Goal: Transaction & Acquisition: Download file/media

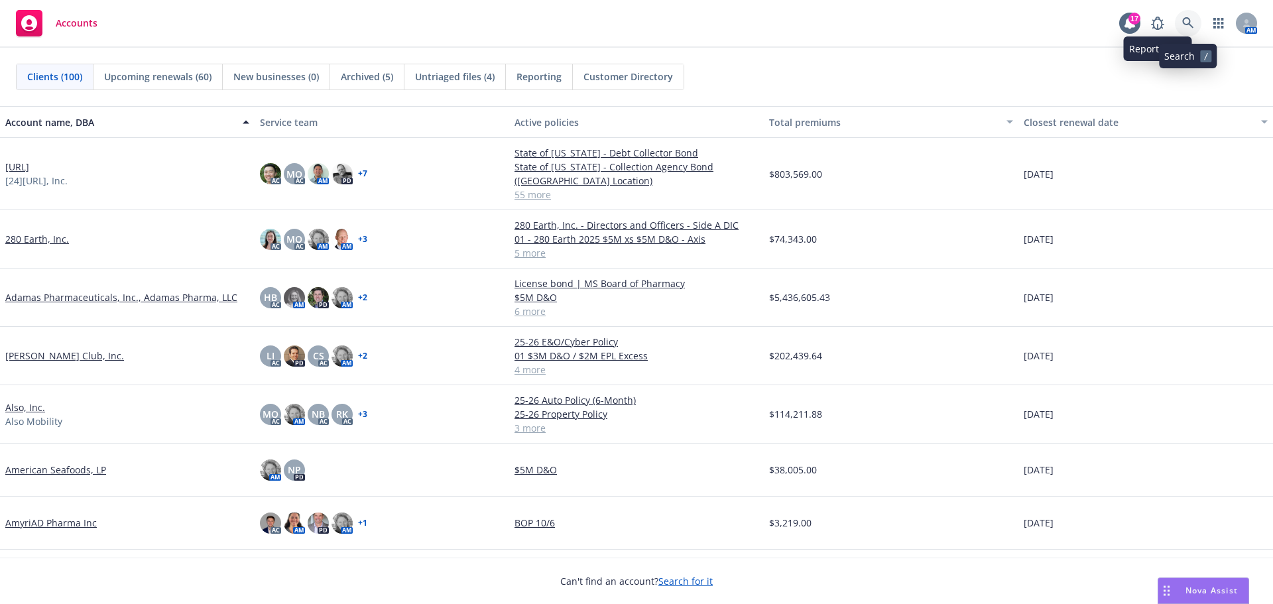
click at [1186, 17] on icon at bounding box center [1188, 23] width 12 height 12
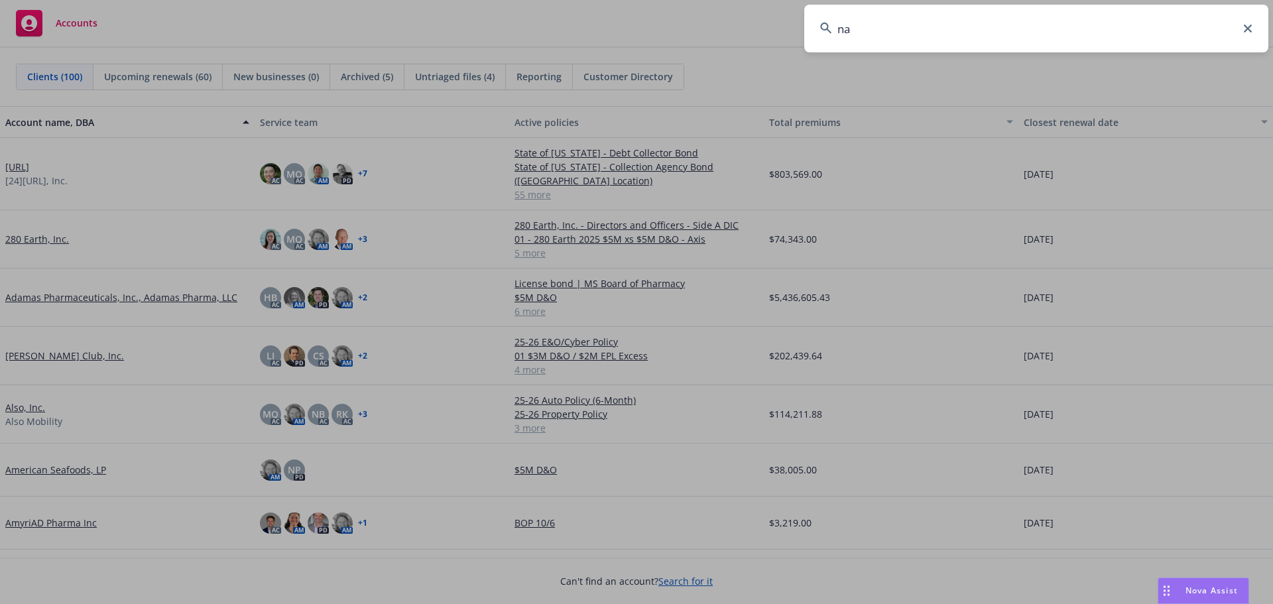
type input "n"
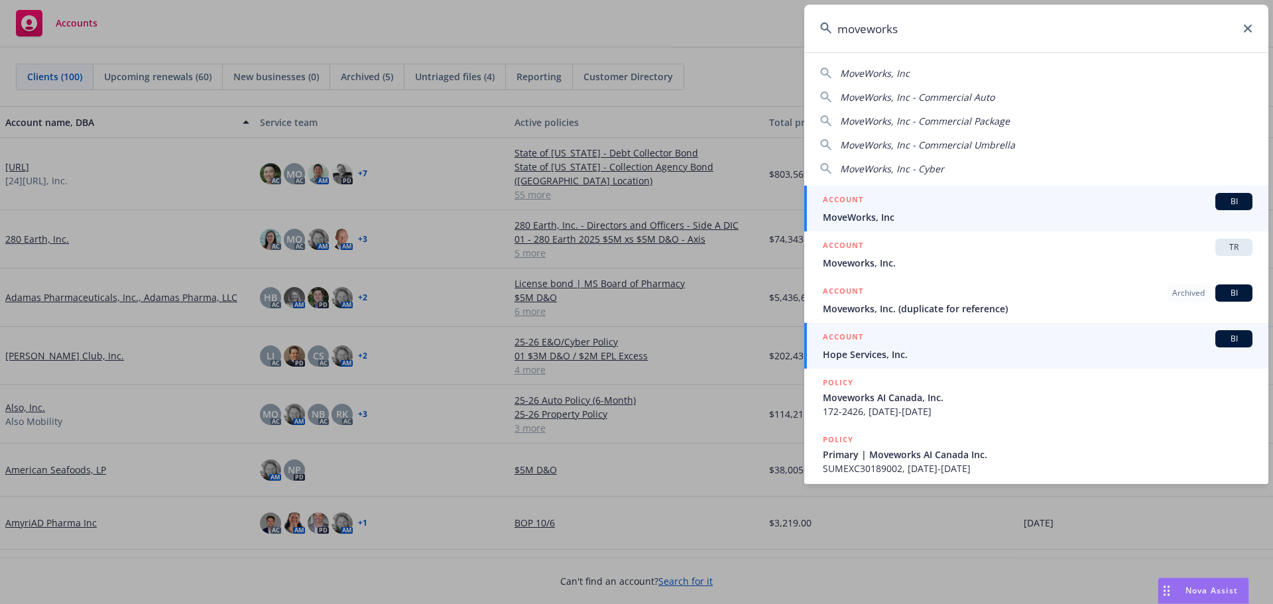
type input "moveworks"
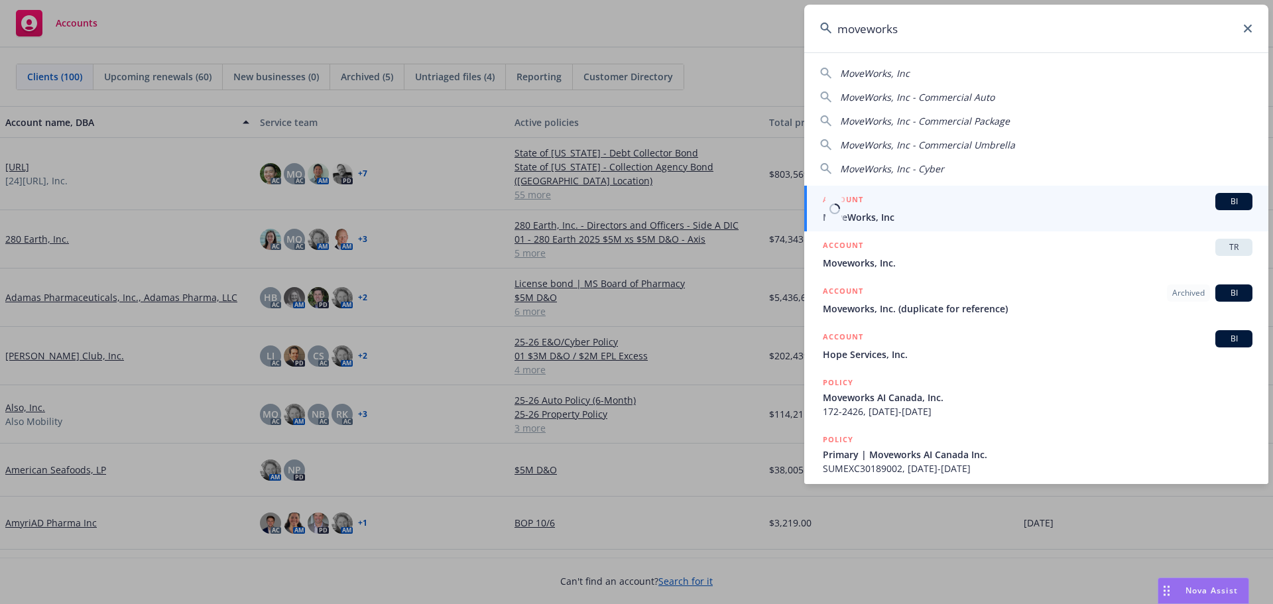
click at [1225, 198] on span "BI" at bounding box center [1234, 202] width 27 height 12
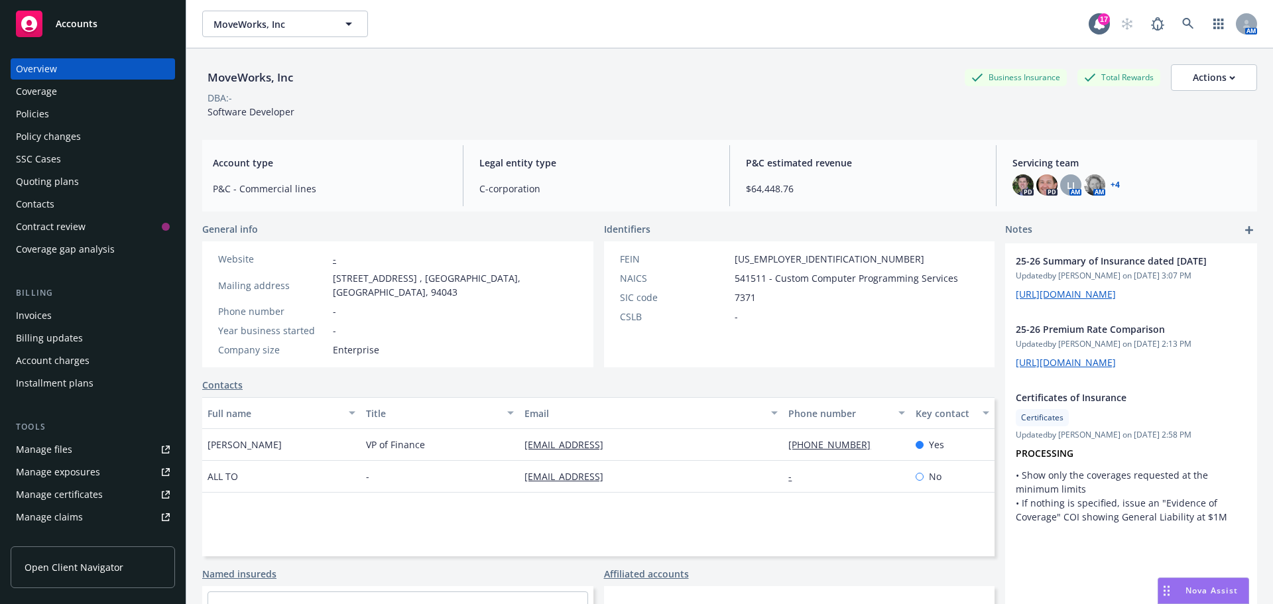
click at [34, 117] on div "Policies" at bounding box center [32, 113] width 33 height 21
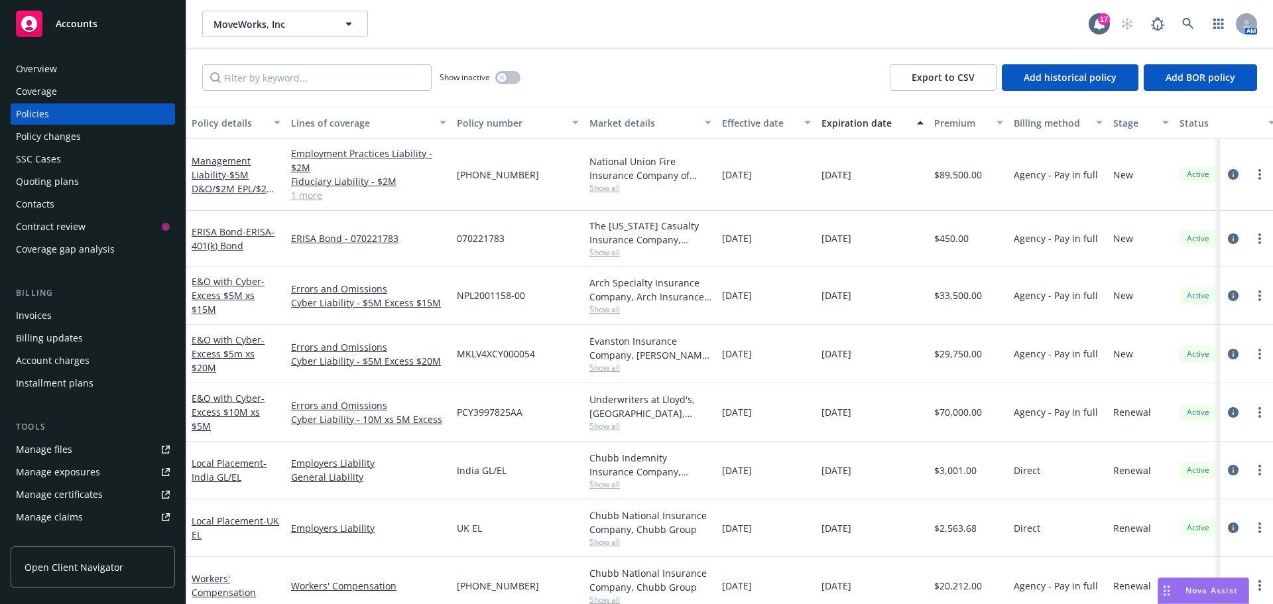
click at [1228, 174] on icon "circleInformation" at bounding box center [1233, 174] width 11 height 11
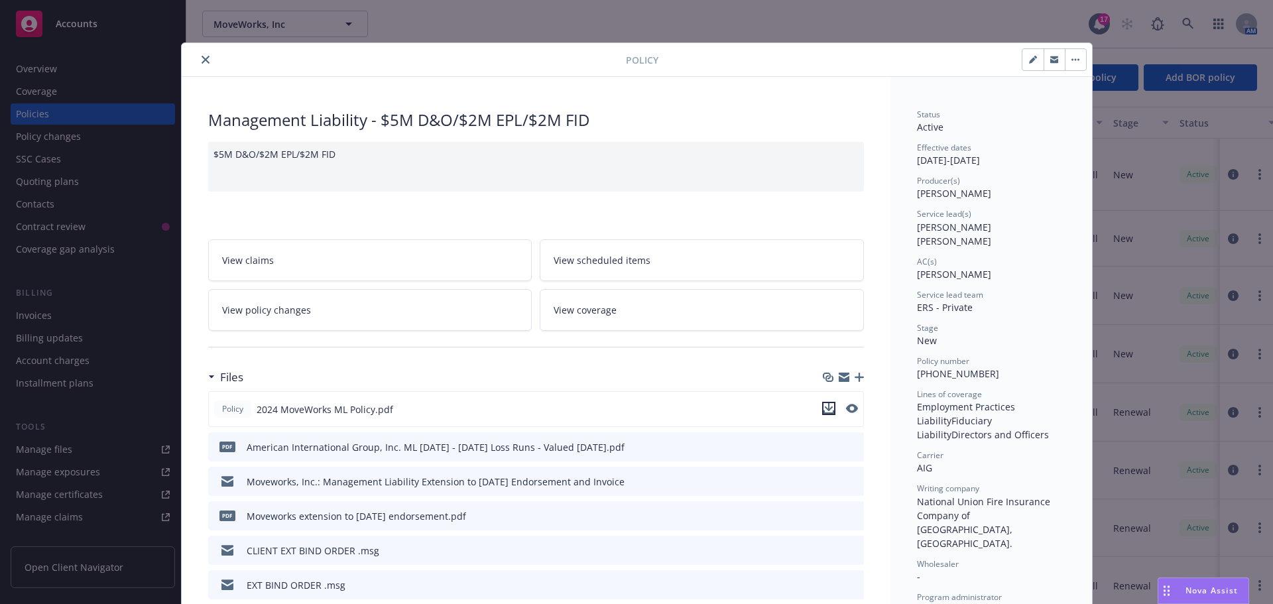
click at [825, 403] on icon "download file" at bounding box center [829, 408] width 11 height 11
